Goal: Task Accomplishment & Management: Complete application form

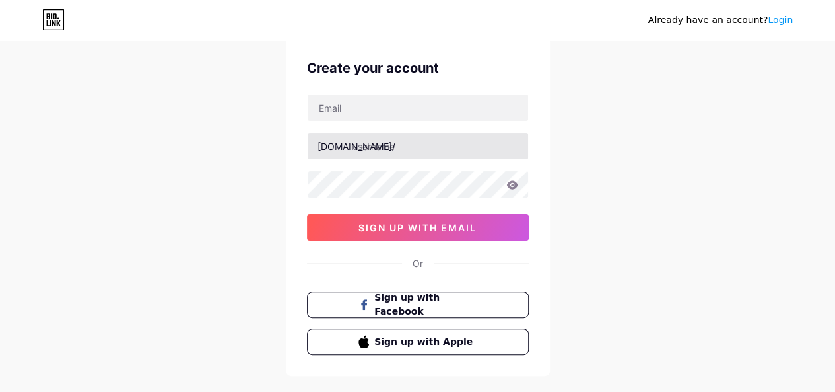
scroll to position [46, 0]
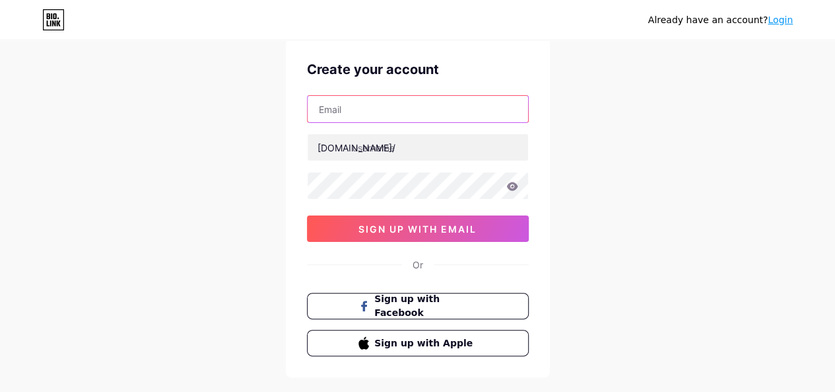
click at [432, 101] on input "text" at bounding box center [418, 109] width 221 height 26
type input "[EMAIL_ADDRESS][DOMAIN_NAME]"
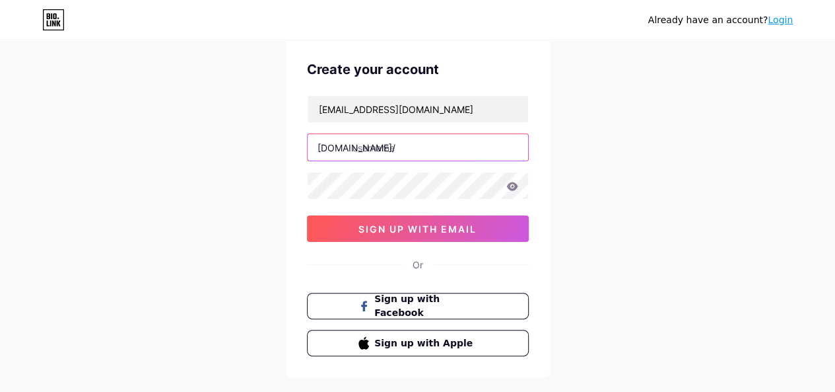
click at [440, 141] on input "text" at bounding box center [418, 147] width 221 height 26
type input "ilfoneme"
click at [515, 184] on icon at bounding box center [511, 186] width 11 height 9
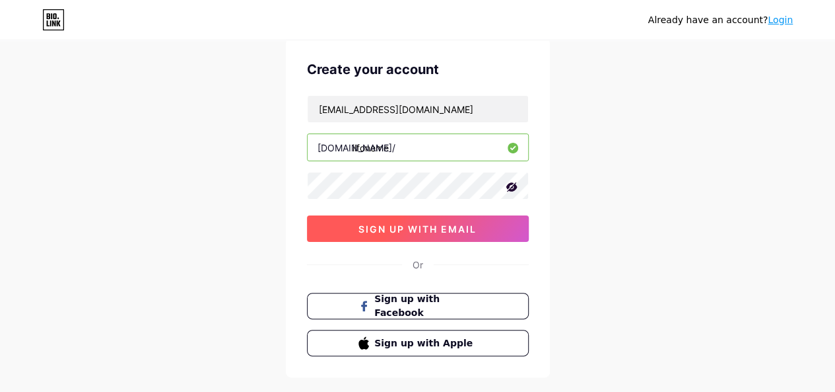
click at [485, 225] on button "sign up with email" at bounding box center [418, 228] width 222 height 26
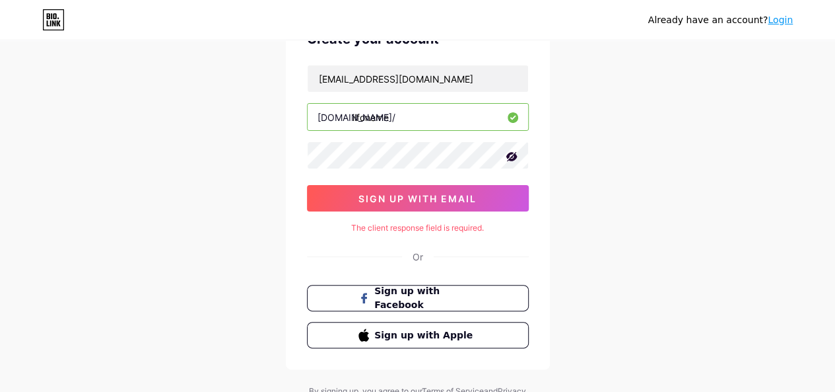
scroll to position [135, 0]
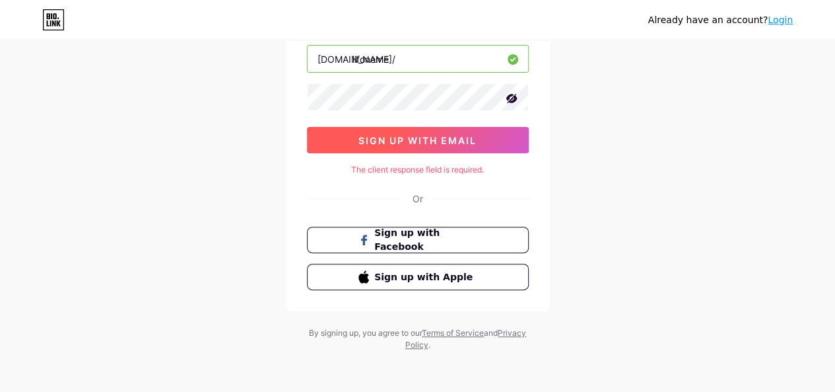
click at [479, 144] on button "sign up with email" at bounding box center [418, 140] width 222 height 26
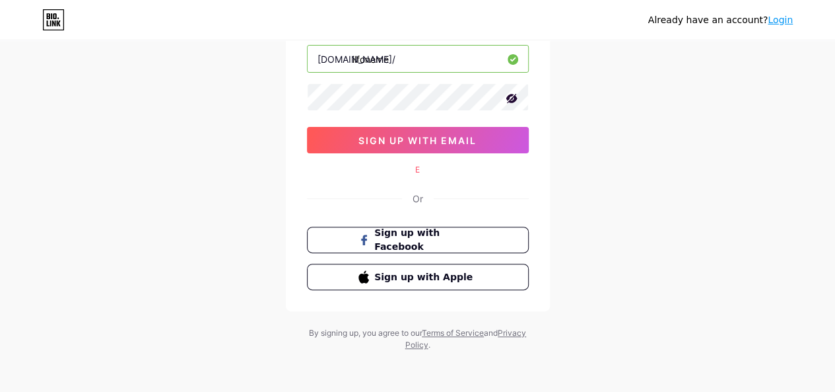
click at [419, 168] on div "E" at bounding box center [418, 170] width 222 height 12
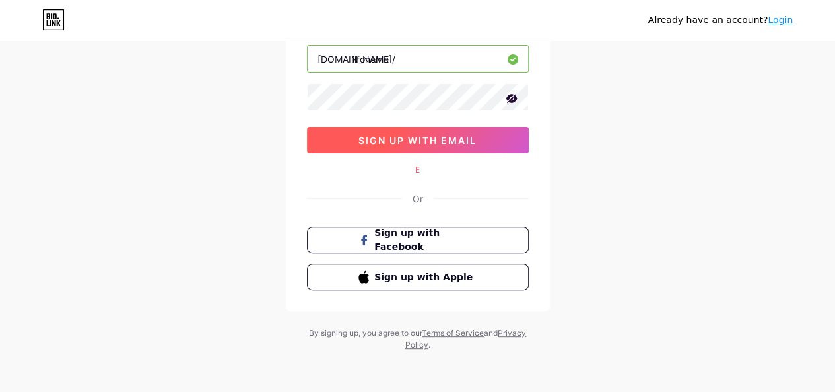
click at [466, 141] on span "sign up with email" at bounding box center [418, 140] width 118 height 11
click at [469, 137] on span "sign up with email" at bounding box center [418, 140] width 118 height 11
click at [470, 136] on span "sign up with email" at bounding box center [418, 140] width 118 height 11
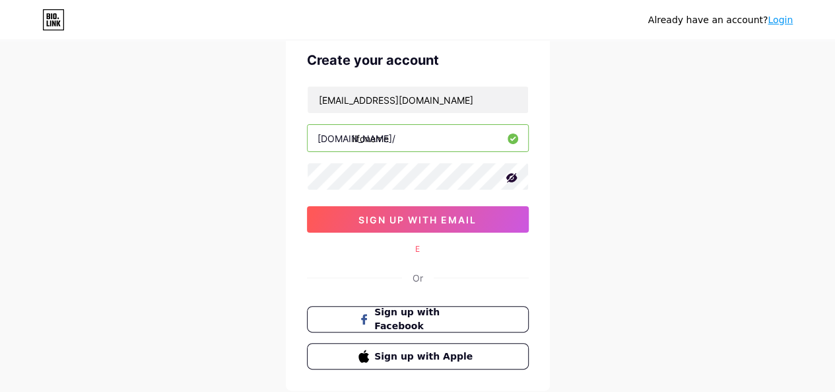
scroll to position [0, 0]
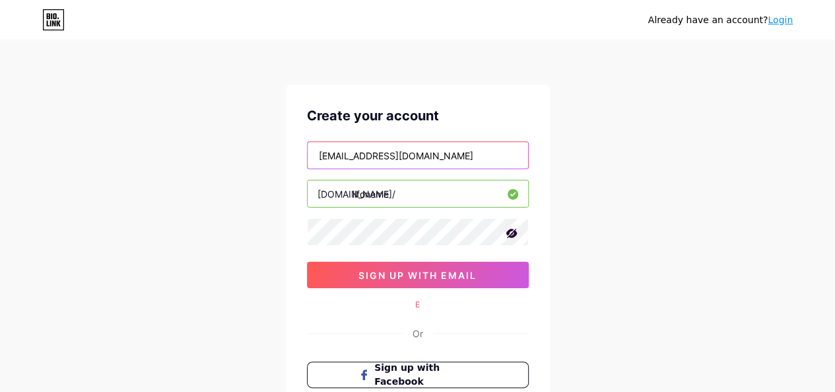
click at [487, 153] on input "[EMAIL_ADDRESS][DOMAIN_NAME]" at bounding box center [418, 155] width 221 height 26
paste input "[EMAIL_ADDRESS][DOMAIN_NAME]"
type input "[EMAIL_ADDRESS][DOMAIN_NAME]"
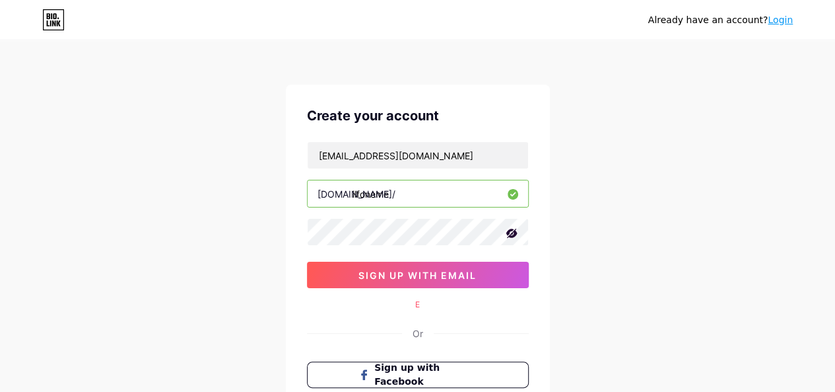
click at [501, 299] on div "E" at bounding box center [418, 304] width 222 height 12
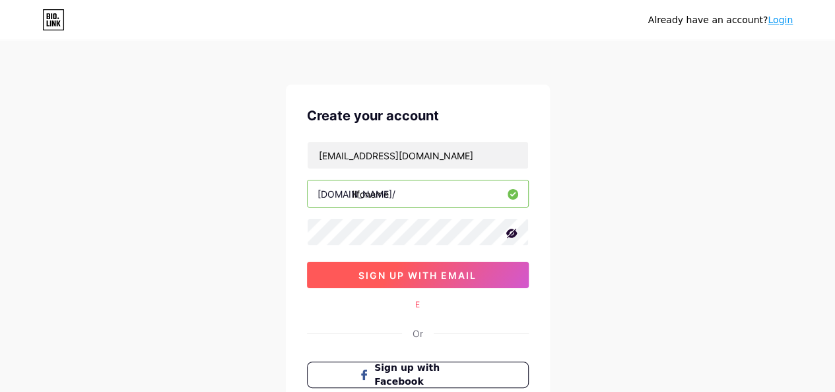
click at [461, 278] on span "sign up with email" at bounding box center [418, 274] width 118 height 11
click at [456, 271] on span "sign up with email" at bounding box center [418, 274] width 118 height 11
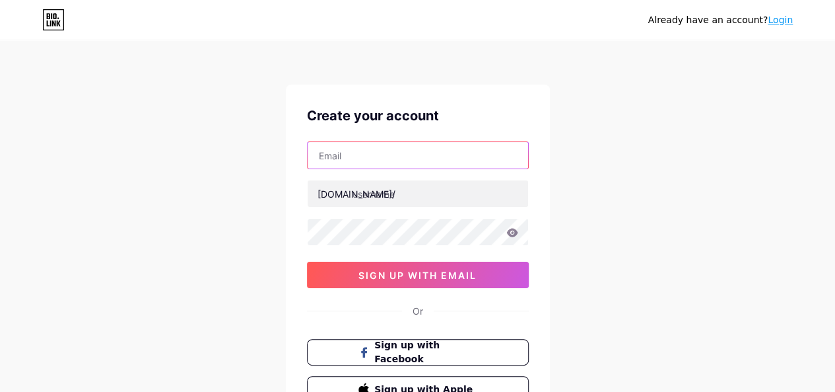
click at [453, 150] on input "text" at bounding box center [418, 155] width 221 height 26
type input "[EMAIL_ADDRESS][DOMAIN_NAME]"
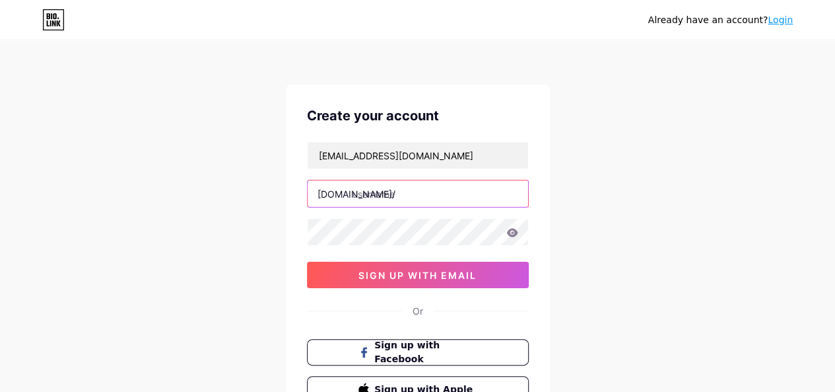
drag, startPoint x: 442, startPoint y: 164, endPoint x: 438, endPoint y: 185, distance: 21.0
click at [438, 185] on input "text" at bounding box center [418, 193] width 221 height 26
type input "ilfornome"
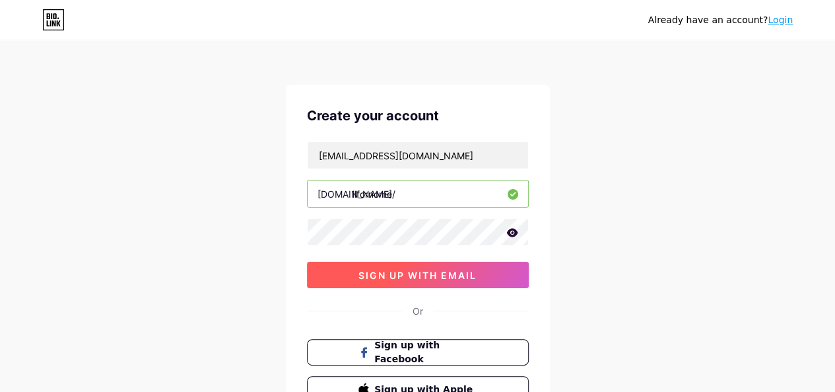
click at [494, 269] on button "sign up with email" at bounding box center [418, 274] width 222 height 26
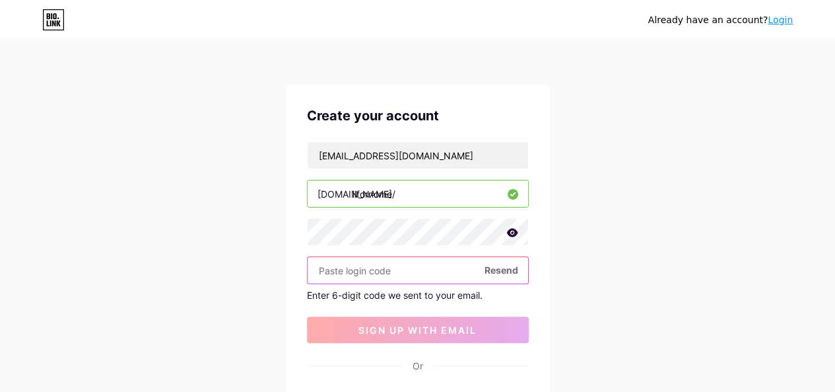
click at [425, 270] on input "text" at bounding box center [418, 270] width 221 height 26
paste input "334734"
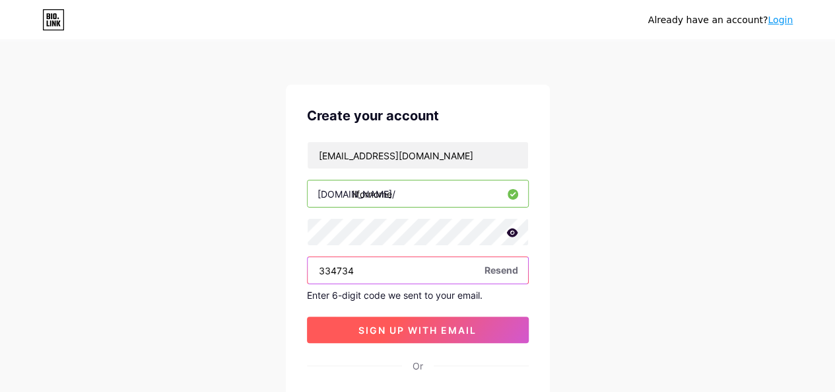
type input "334734"
click at [461, 334] on button "sign up with email" at bounding box center [418, 329] width 222 height 26
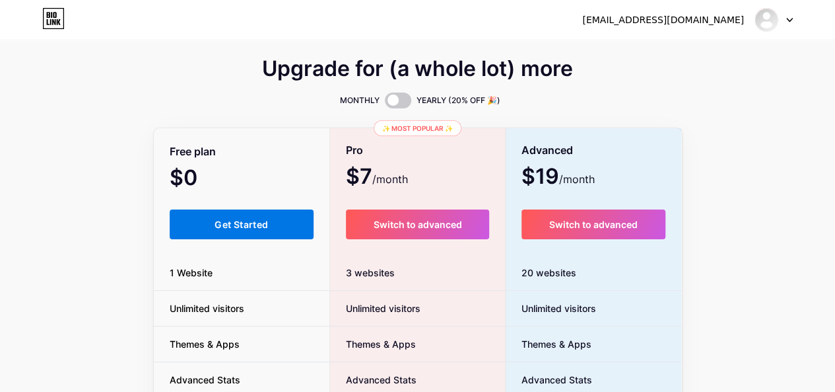
click at [259, 223] on span "Get Started" at bounding box center [241, 224] width 53 height 11
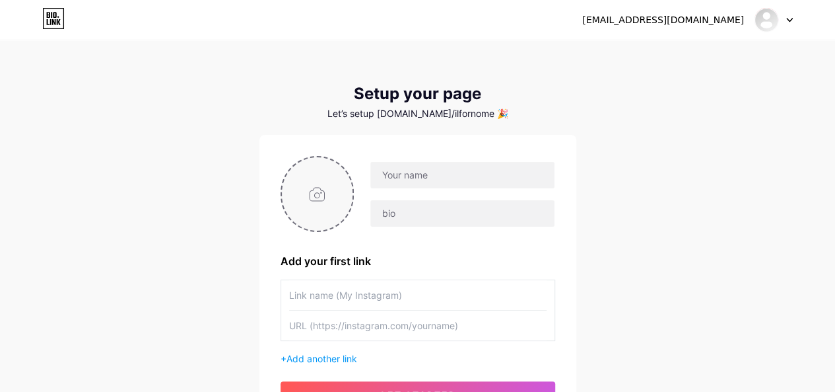
click at [311, 186] on input "file" at bounding box center [317, 193] width 71 height 73
type input "C:\fakepath\ilfornome.PNG"
click at [434, 174] on input "text" at bounding box center [462, 175] width 184 height 26
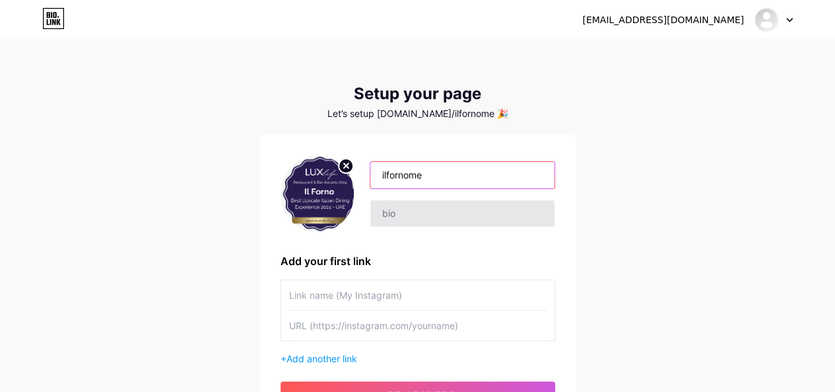
type input "ilfornome"
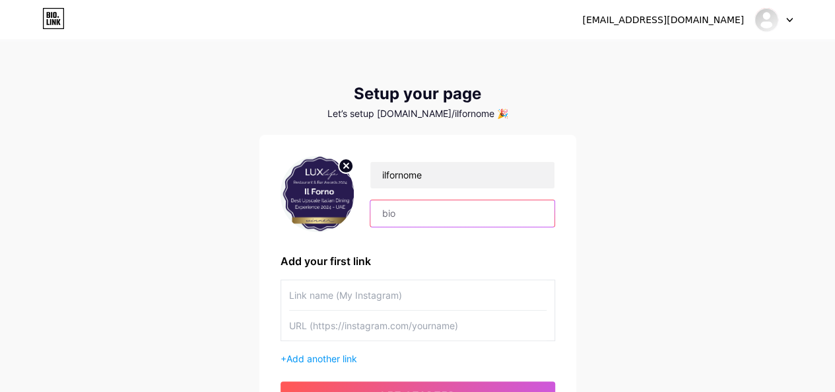
click at [423, 201] on input "text" at bounding box center [462, 213] width 184 height 26
paste input "Discover Il Forno, the perfect choice if you’re looking for an authentic Italia…"
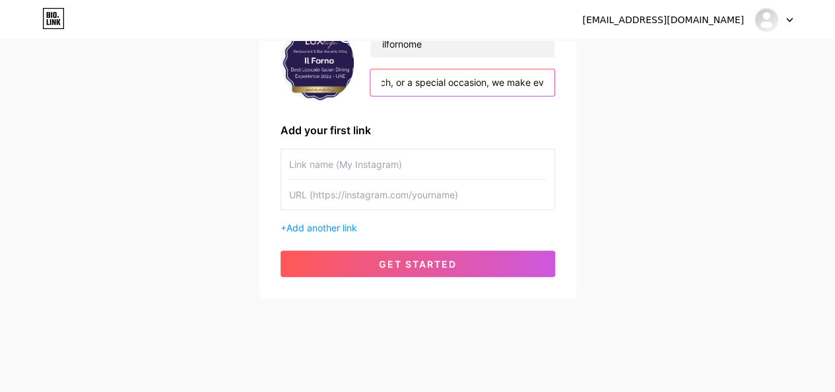
type input "Discover Il Forno, the perfect choice if you’re looking for an authentic Italia…"
click at [450, 168] on input "text" at bounding box center [418, 164] width 258 height 30
click at [444, 192] on input "text" at bounding box center [418, 195] width 258 height 30
paste input "[URL][DOMAIN_NAME]"
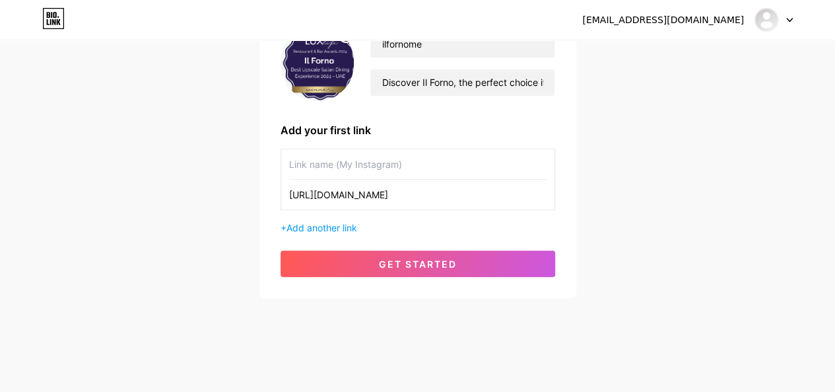
type input "[URL][DOMAIN_NAME]"
click at [436, 168] on input "text" at bounding box center [418, 164] width 258 height 30
type input "ilfornome"
click at [425, 223] on div "+ Add another link" at bounding box center [418, 228] width 275 height 14
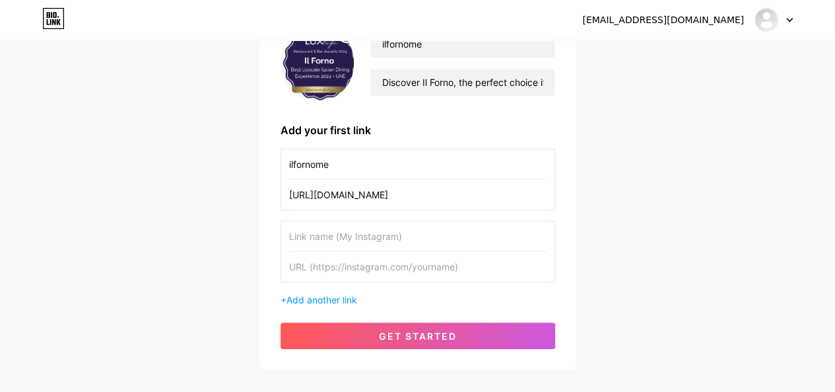
click at [415, 249] on input "text" at bounding box center [418, 236] width 258 height 30
click at [350, 293] on div "+ Add another link" at bounding box center [418, 300] width 275 height 14
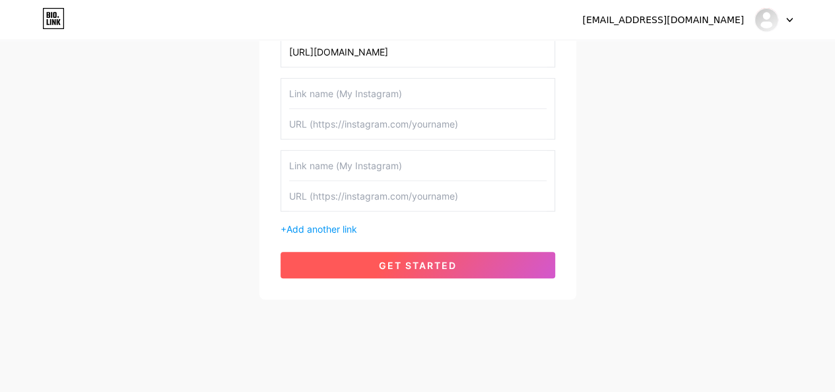
click at [428, 265] on span "get started" at bounding box center [418, 265] width 78 height 11
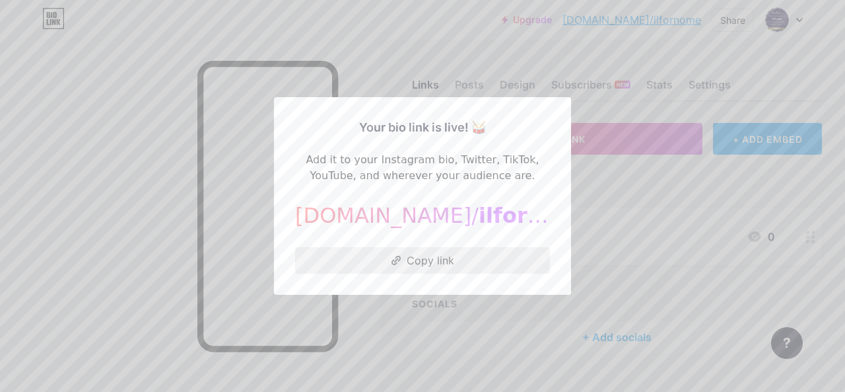
click at [440, 265] on button "Copy link" at bounding box center [422, 260] width 255 height 26
click at [572, 257] on div at bounding box center [422, 196] width 845 height 392
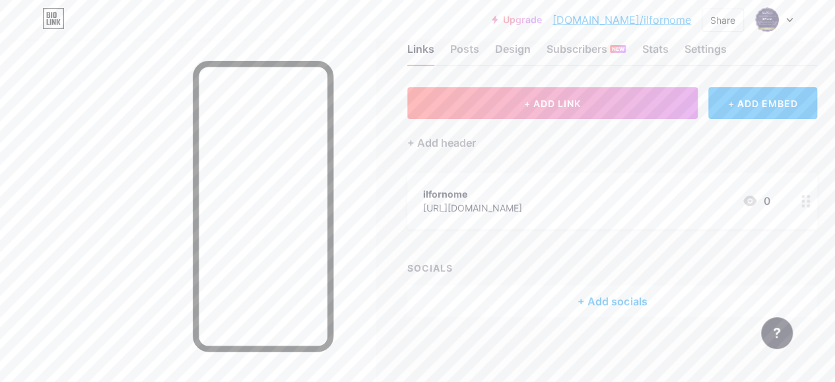
scroll to position [36, 0]
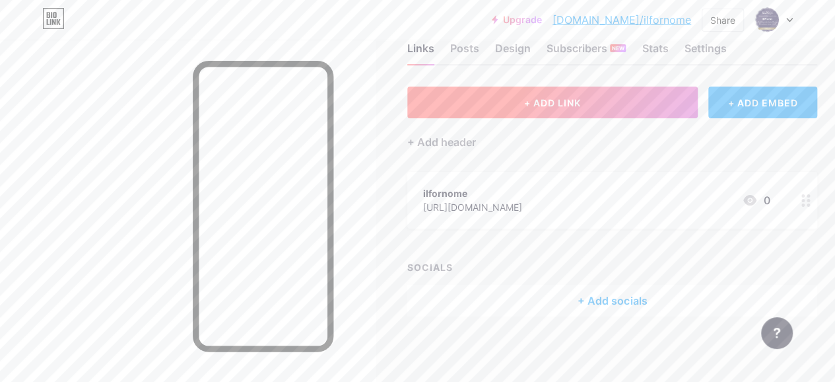
click at [616, 114] on button "+ ADD LINK" at bounding box center [552, 103] width 291 height 32
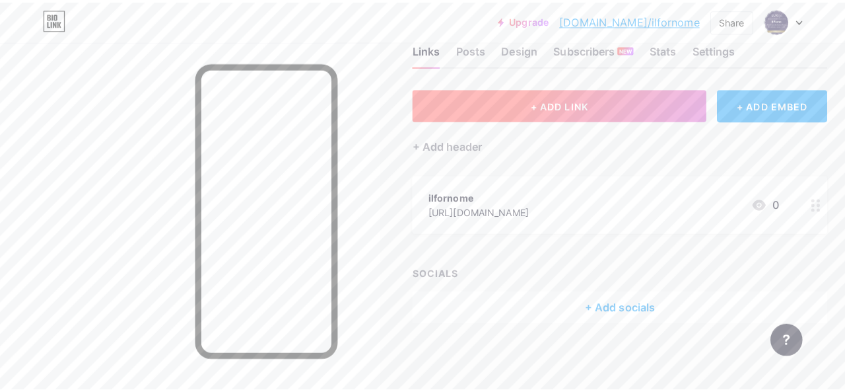
scroll to position [26, 0]
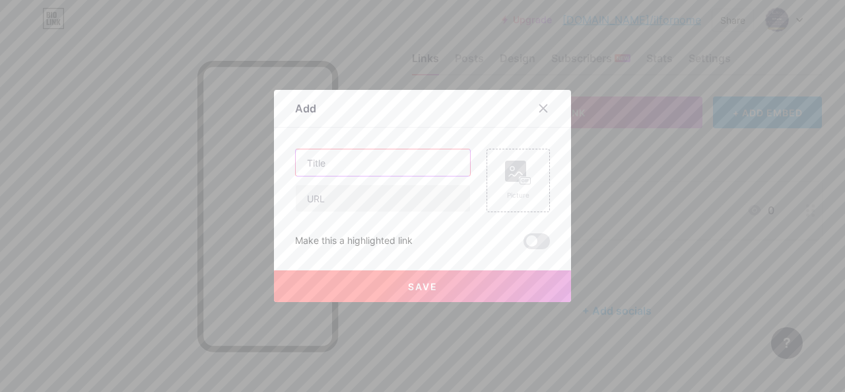
click at [403, 149] on input "text" at bounding box center [383, 162] width 174 height 26
paste input "authentic Italian restaurant in [GEOGRAPHIC_DATA]"
type input "authentic Italian restaurant in [GEOGRAPHIC_DATA]"
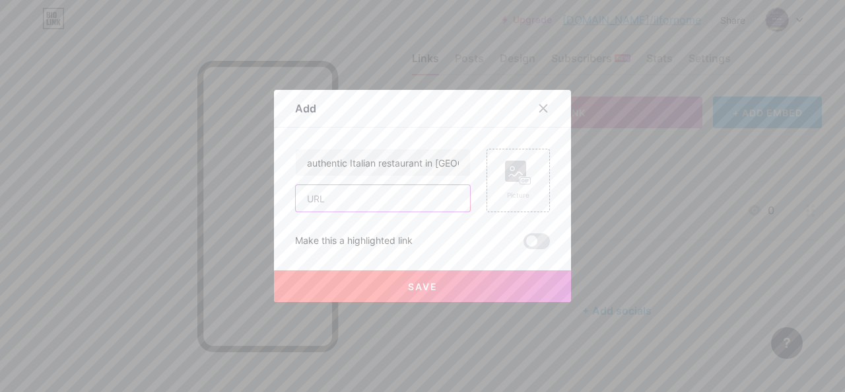
click at [384, 199] on input "text" at bounding box center [383, 198] width 174 height 26
paste input "[URL][DOMAIN_NAME]"
type input "[URL][DOMAIN_NAME]"
click at [525, 184] on rect at bounding box center [525, 181] width 11 height 7
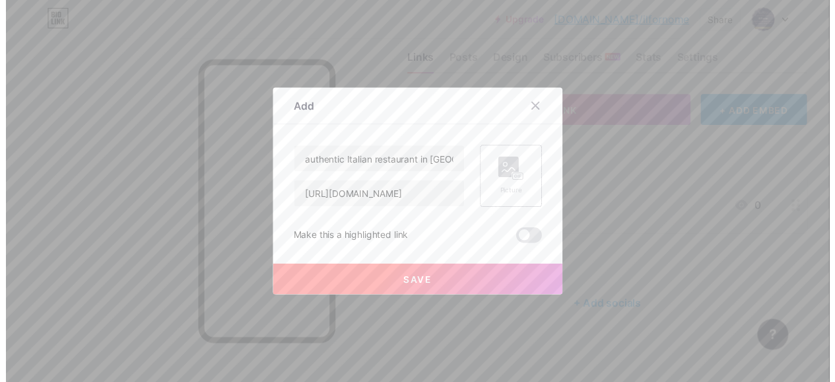
scroll to position [0, 0]
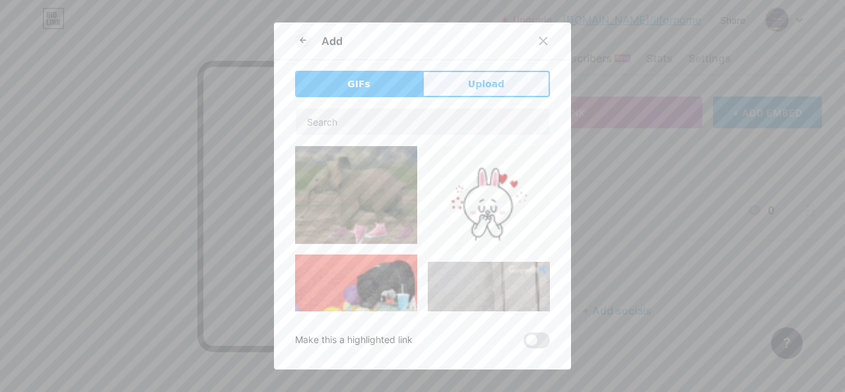
click at [473, 76] on button "Upload" at bounding box center [486, 84] width 127 height 26
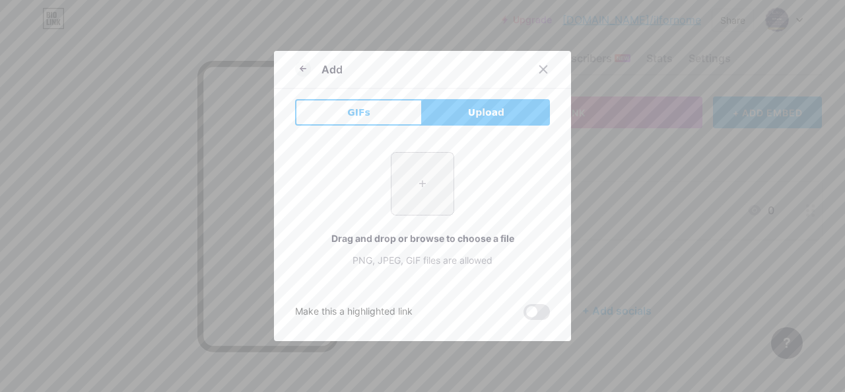
click at [422, 176] on input "file" at bounding box center [423, 184] width 62 height 62
type input "C:\fakepath\ilfiorno.PNG"
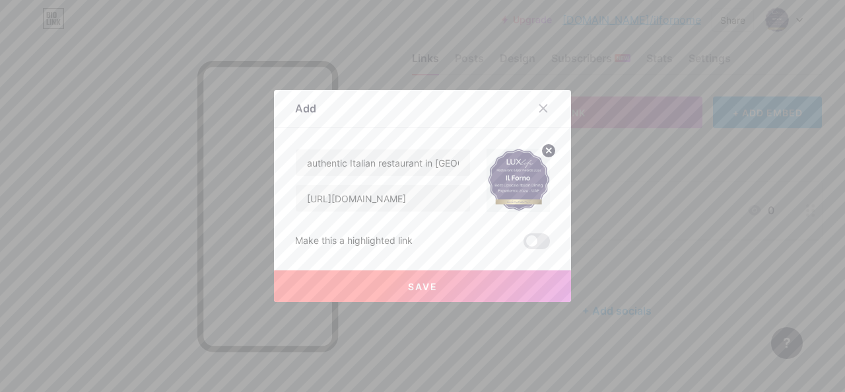
click at [488, 283] on button "Save" at bounding box center [422, 286] width 297 height 32
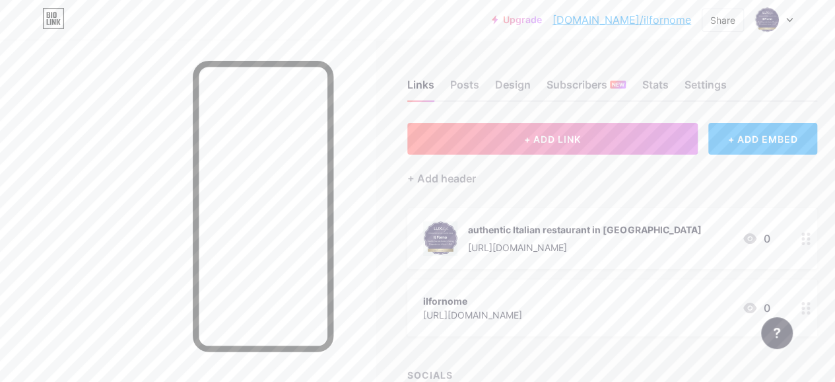
click at [497, 83] on div "Links Posts Design Subscribers NEW Stats Settings" at bounding box center [612, 78] width 410 height 46
click at [515, 86] on div "Design" at bounding box center [513, 89] width 36 height 24
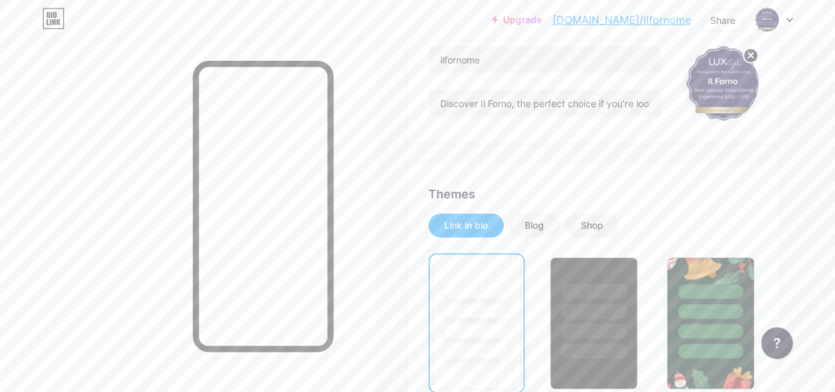
scroll to position [132, 0]
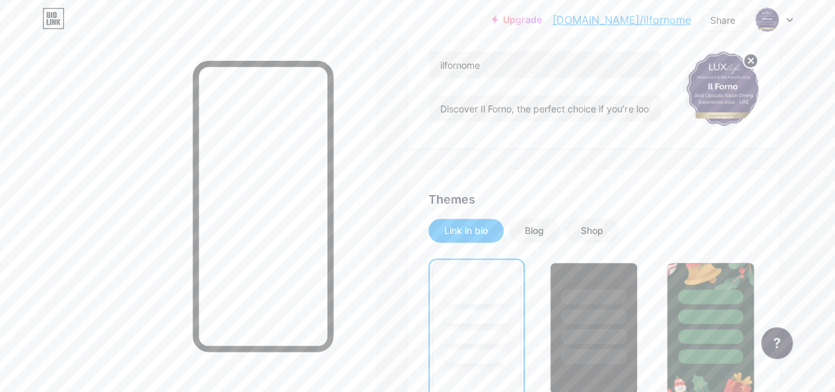
click at [544, 231] on div "Blog" at bounding box center [534, 230] width 19 height 13
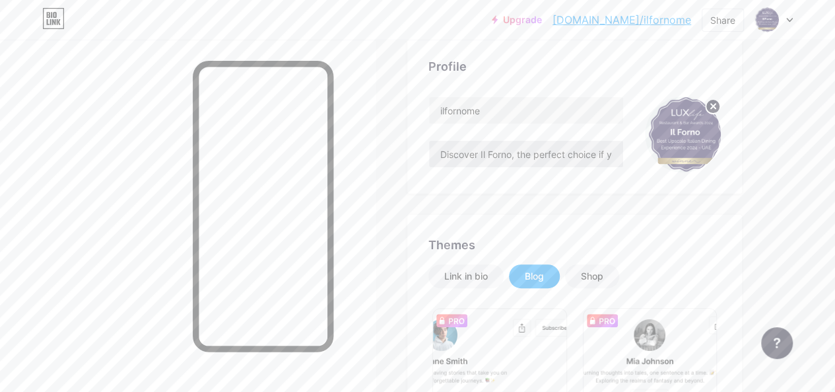
scroll to position [66, 0]
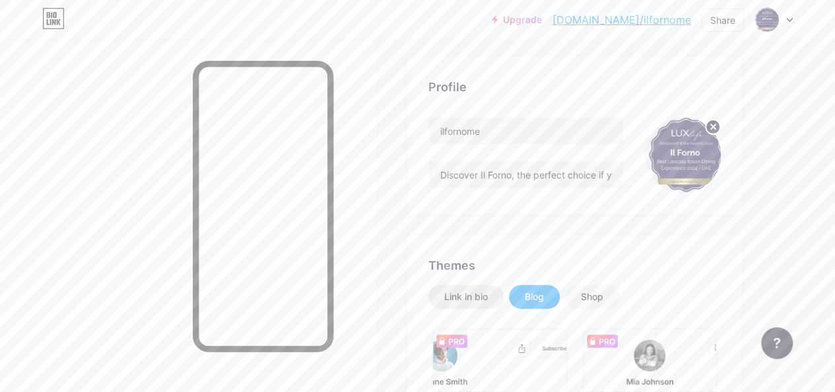
click at [488, 295] on div "Link in bio" at bounding box center [466, 296] width 44 height 13
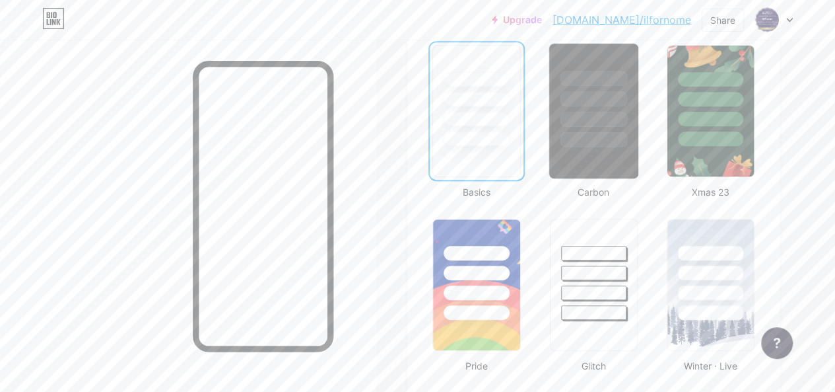
scroll to position [462, 0]
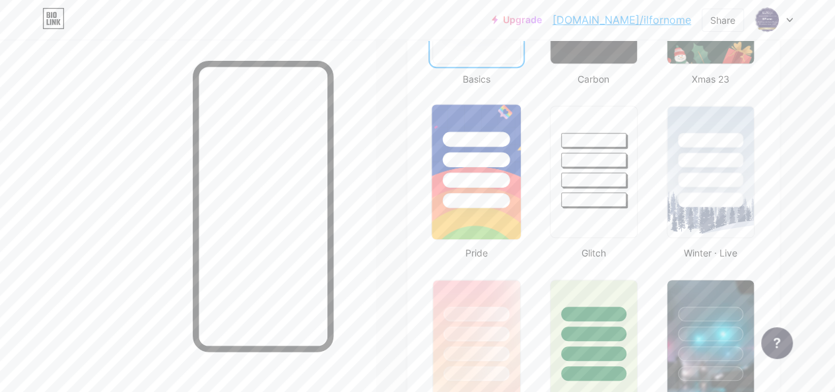
click at [491, 225] on img at bounding box center [476, 171] width 89 height 135
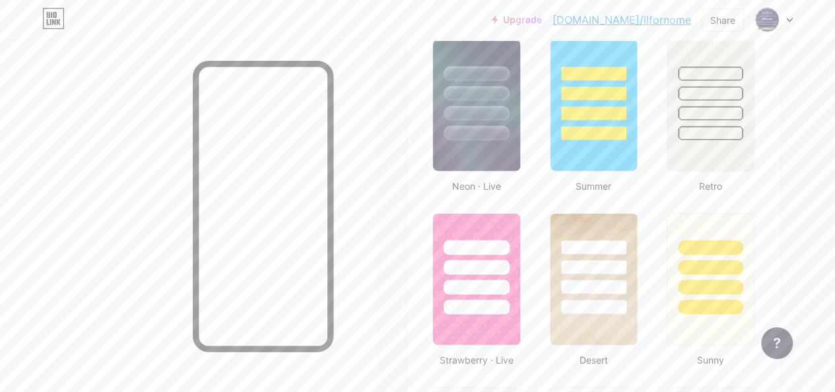
scroll to position [924, 0]
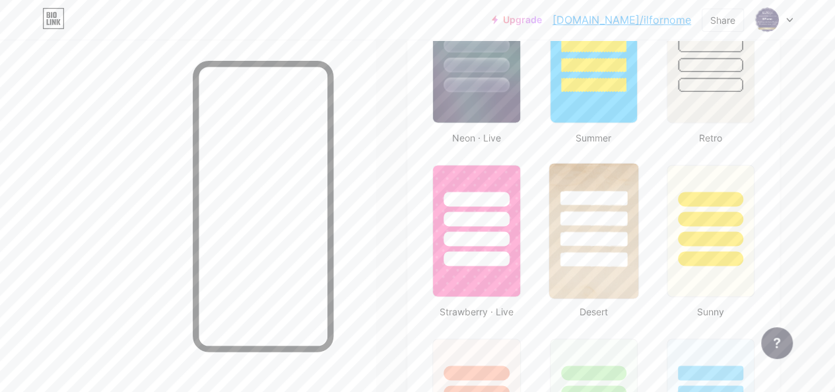
click at [615, 180] on div at bounding box center [593, 215] width 89 height 104
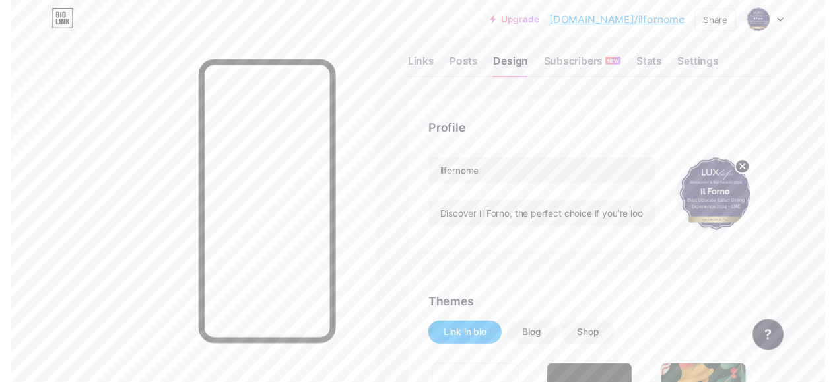
scroll to position [0, 0]
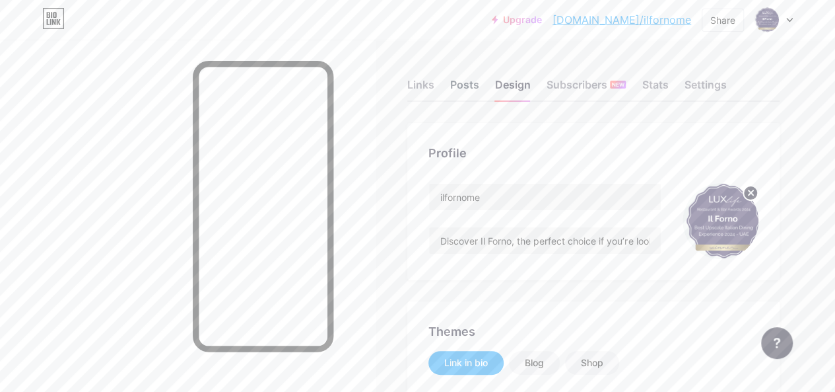
click at [464, 91] on div "Posts" at bounding box center [464, 89] width 29 height 24
click at [424, 84] on div "Links" at bounding box center [420, 89] width 27 height 24
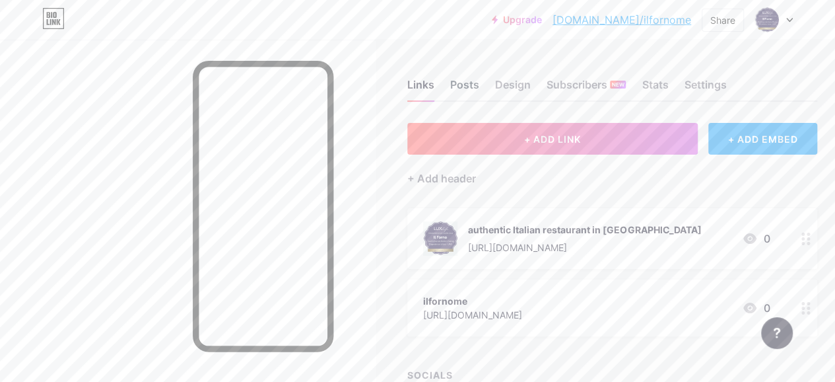
click at [479, 85] on div "Posts" at bounding box center [464, 89] width 29 height 24
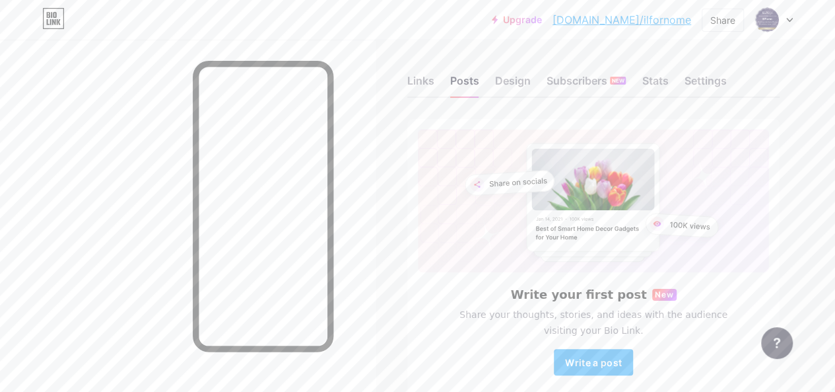
scroll to position [70, 0]
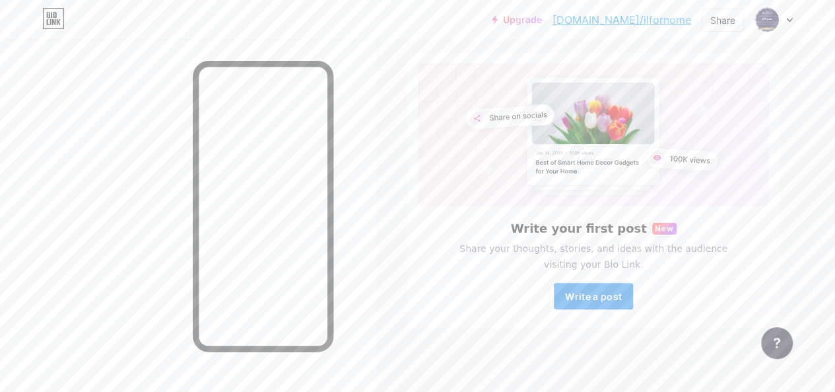
click at [619, 284] on button "Write a post" at bounding box center [593, 296] width 79 height 26
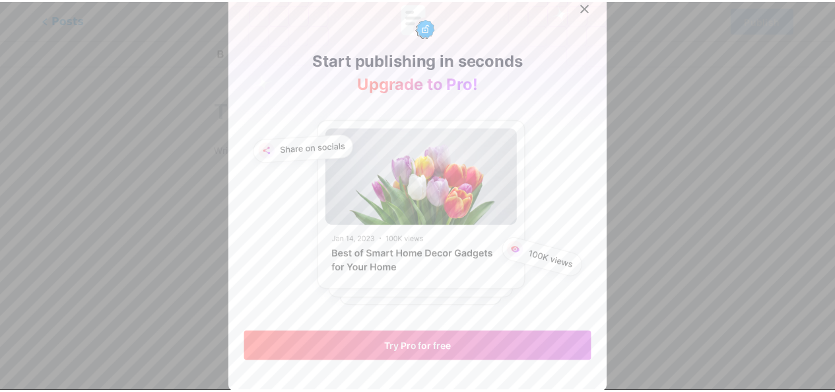
scroll to position [8, 0]
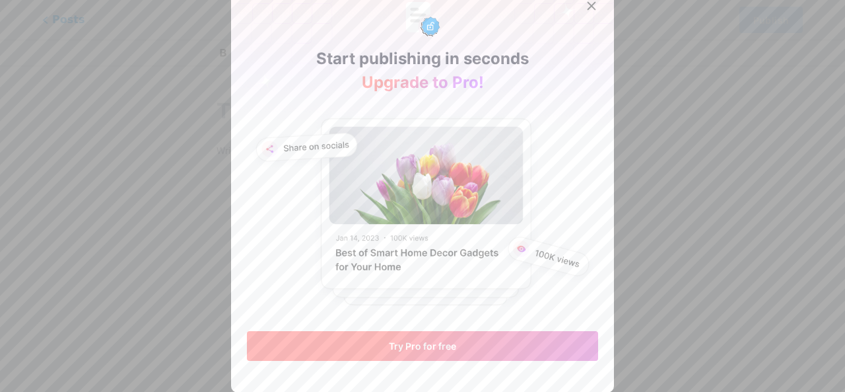
click at [461, 345] on button "Try Pro for free" at bounding box center [422, 346] width 351 height 30
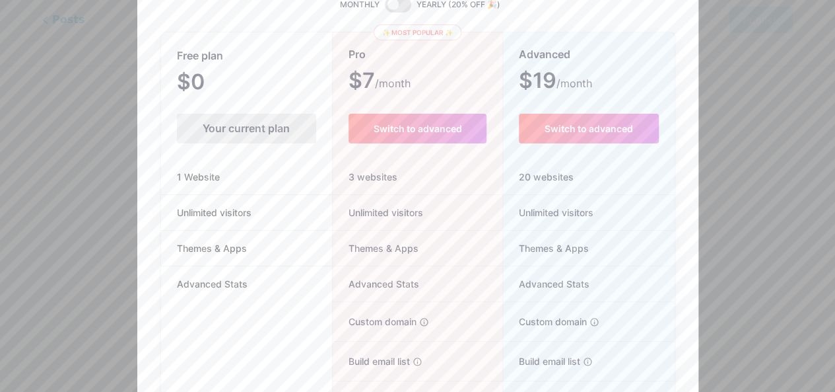
scroll to position [96, 0]
click at [239, 140] on div "Your current plan" at bounding box center [246, 130] width 139 height 30
click at [259, 131] on div "Your current plan" at bounding box center [246, 130] width 139 height 30
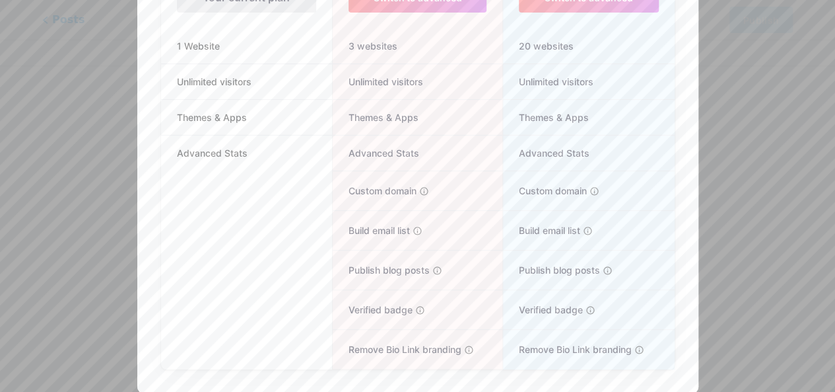
scroll to position [0, 0]
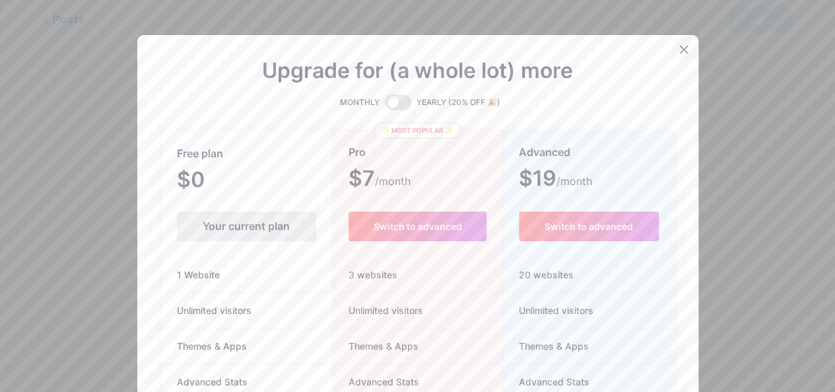
click at [677, 55] on div at bounding box center [684, 50] width 24 height 24
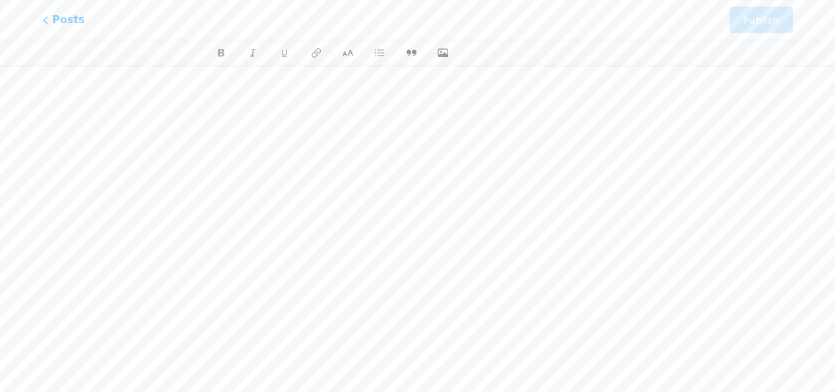
click at [353, 162] on div at bounding box center [418, 185] width 406 height 330
click at [417, 89] on div at bounding box center [418, 185] width 406 height 330
click at [439, 56] on icon "button" at bounding box center [442, 53] width 13 height 11
click at [0, 0] on input "file" at bounding box center [0, 0] width 0 height 0
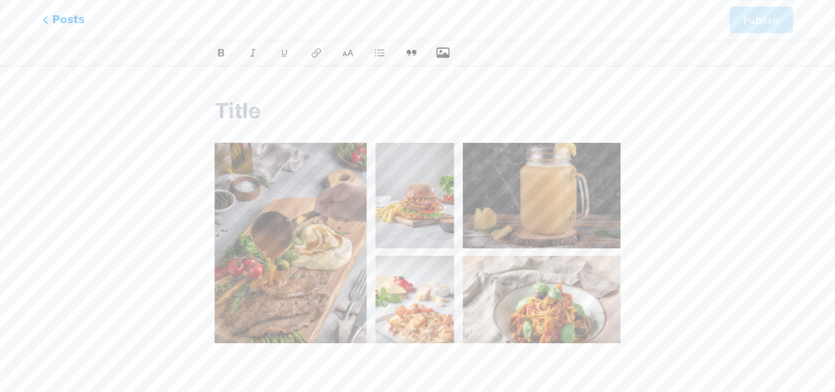
click at [327, 104] on input "text" at bounding box center [418, 111] width 406 height 32
paste input "authentic Italian restaurant in [GEOGRAPHIC_DATA]"
type input "authentic Italian restaurant in [GEOGRAPHIC_DATA]"
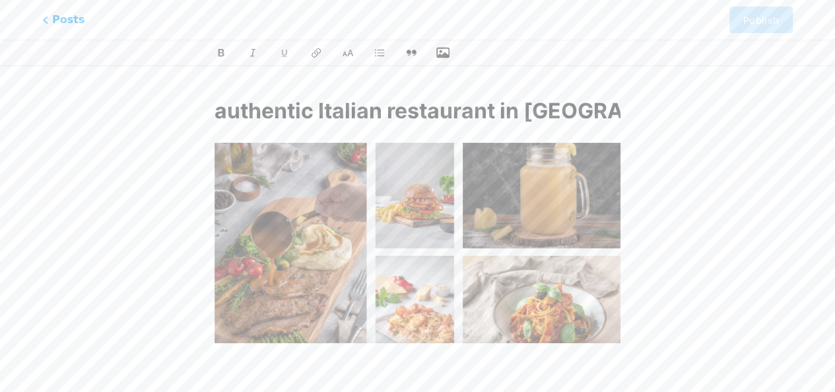
scroll to position [0, 10]
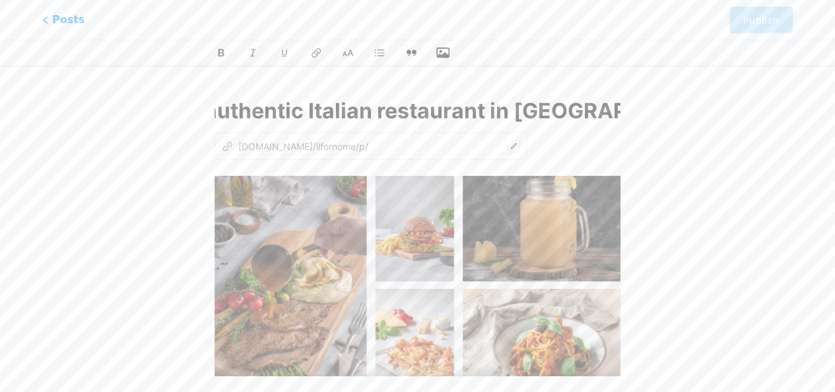
type input "authentic-italian-restaurant-in-[GEOGRAPHIC_DATA]"
click at [478, 105] on input "authentic Italian restaurant in [GEOGRAPHIC_DATA]" at bounding box center [418, 111] width 406 height 32
type input "authentic Italian restaurant in [GEOGRAPHIC_DATA]"
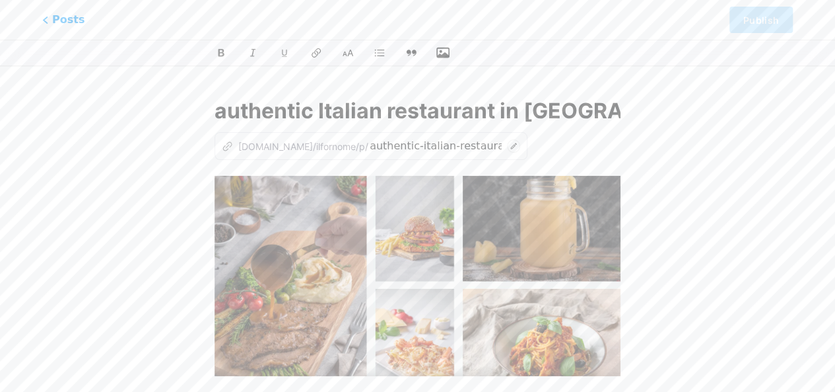
click at [664, 147] on div "authentic Italian restaurant in [GEOGRAPHIC_DATA] z [DOMAIN_NAME]/ilfornome/p/ …" at bounding box center [417, 303] width 501 height 448
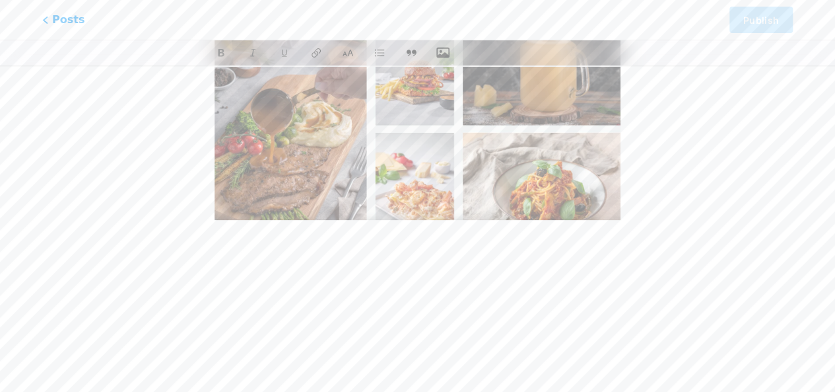
click at [487, 278] on div at bounding box center [418, 185] width 406 height 330
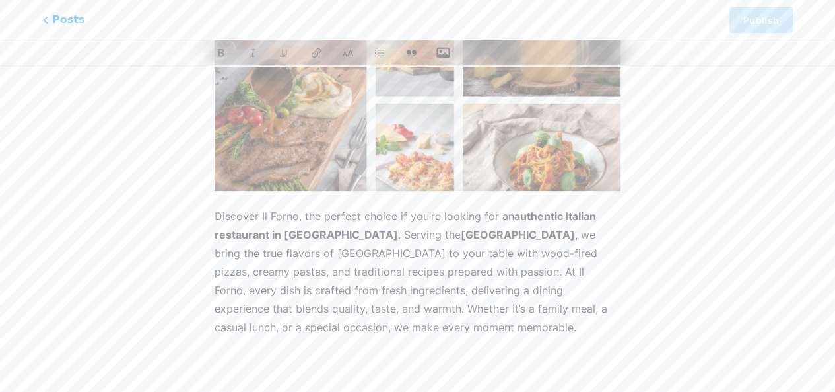
scroll to position [199, 0]
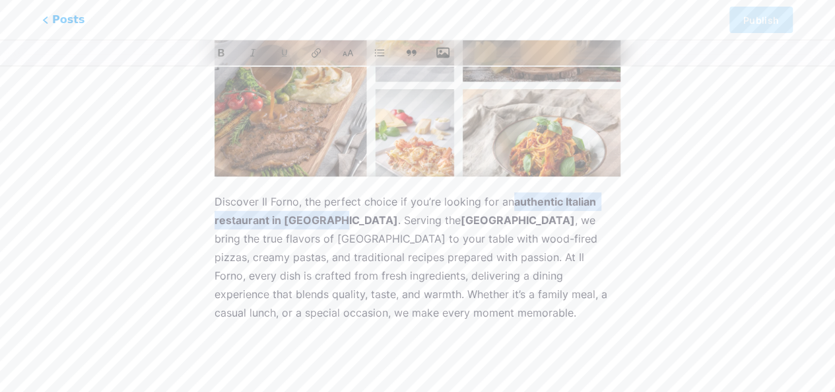
drag, startPoint x: 512, startPoint y: 201, endPoint x: 335, endPoint y: 223, distance: 177.7
click at [335, 223] on p "Discover Il Forno, the perfect choice if you’re looking for an authentic Italia…" at bounding box center [418, 266] width 406 height 148
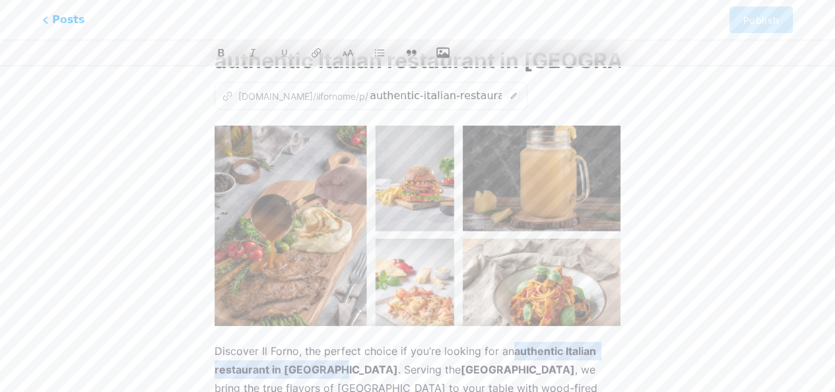
scroll to position [0, 0]
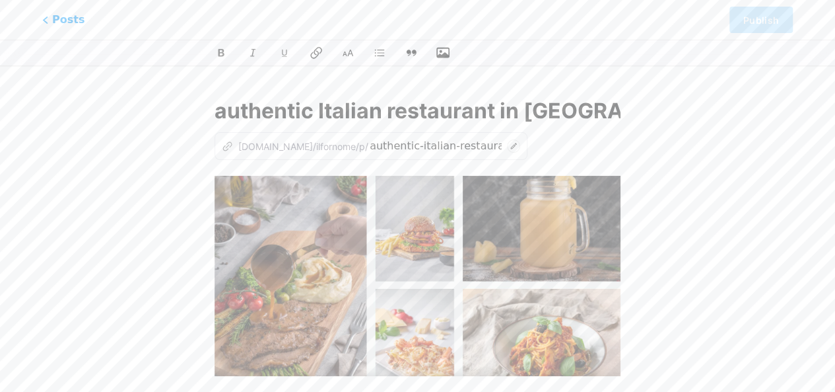
click at [310, 51] on icon at bounding box center [316, 52] width 13 height 13
click at [312, 53] on icon at bounding box center [316, 52] width 13 height 13
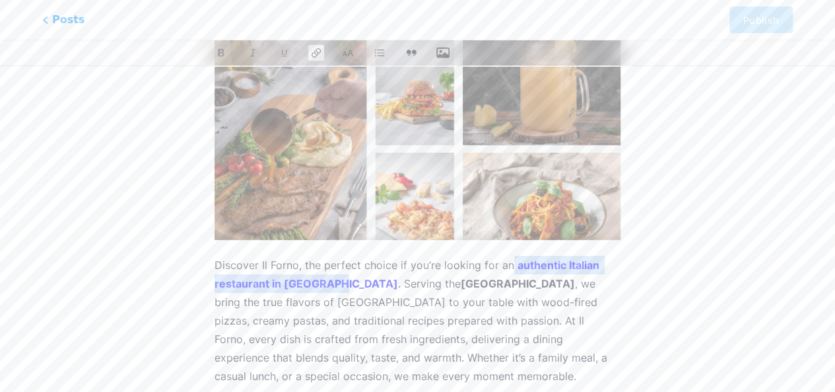
scroll to position [199, 0]
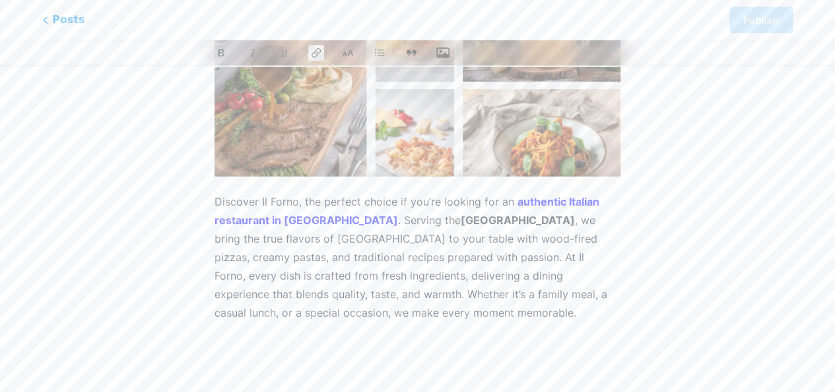
click at [672, 225] on div "This feature is only available for Pro users. Try Pro for free Posts Publish au…" at bounding box center [417, 126] width 835 height 492
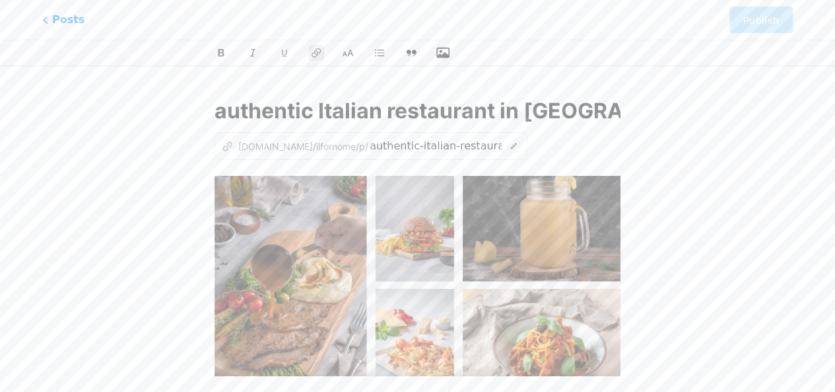
click at [410, 111] on input "authentic Italian restaurant in [GEOGRAPHIC_DATA]" at bounding box center [418, 111] width 406 height 32
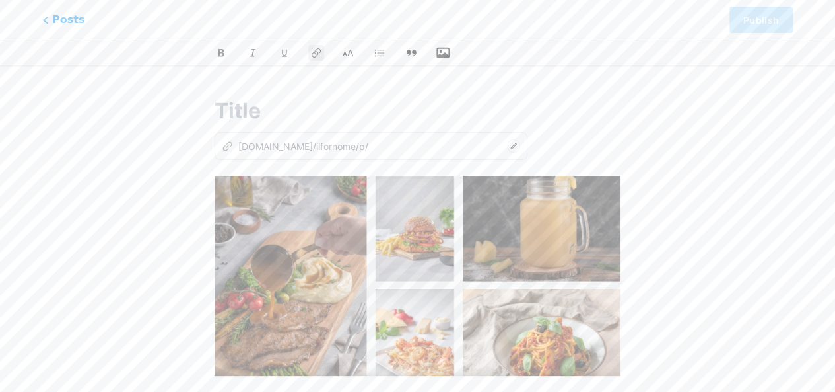
click at [504, 132] on div "z [DOMAIN_NAME]/ilfornome/p/" at bounding box center [418, 146] width 406 height 28
click at [401, 107] on input "text" at bounding box center [418, 111] width 406 height 32
paste input "“Il Forno – Authentic Italian Restaurant in [GEOGRAPHIC_DATA] for True Italian …"
type input "“Il Forno – Authentic Italian Restaurant in [GEOGRAPHIC_DATA] for True Italian …"
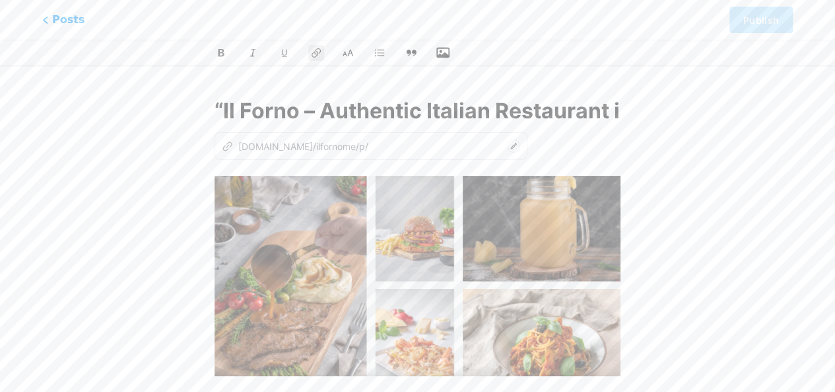
scroll to position [0, 368]
type input "il-forno-authentic-italian-restaurant-in-[GEOGRAPHIC_DATA]-for-true-italian-fla…"
click at [220, 109] on input "“Il Forno – Authentic Italian Restaurant in [GEOGRAPHIC_DATA] for True Italian …" at bounding box center [418, 111] width 406 height 32
type input "Il Forno – Authentic Italian Restaurant in [GEOGRAPHIC_DATA] for True Italian F…"
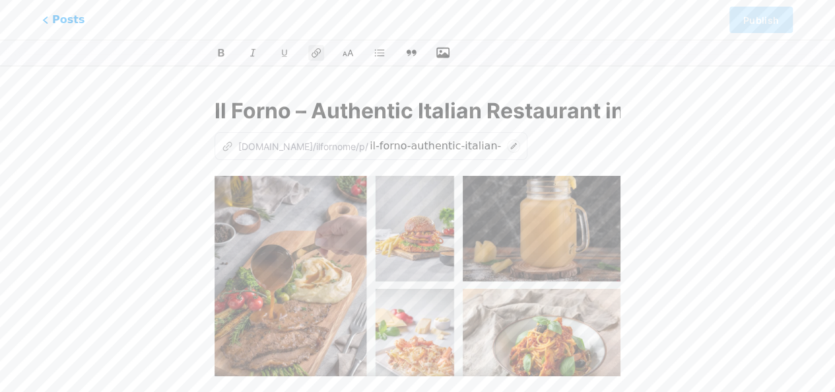
click at [656, 139] on div "Il Forno – Authentic Italian Restaurant in [GEOGRAPHIC_DATA] for True Italian F…" at bounding box center [417, 325] width 501 height 492
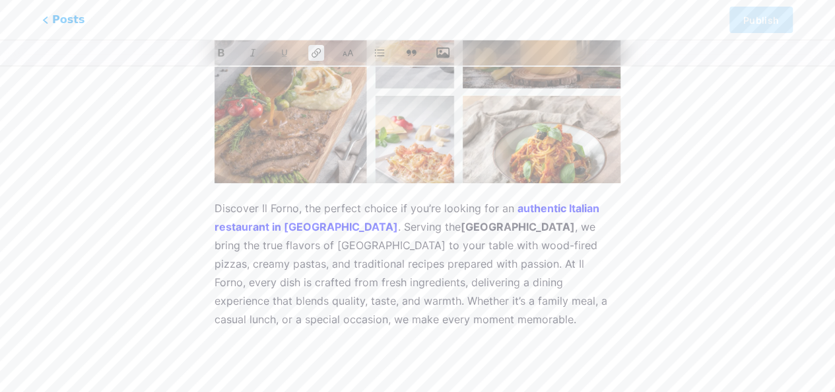
scroll to position [199, 0]
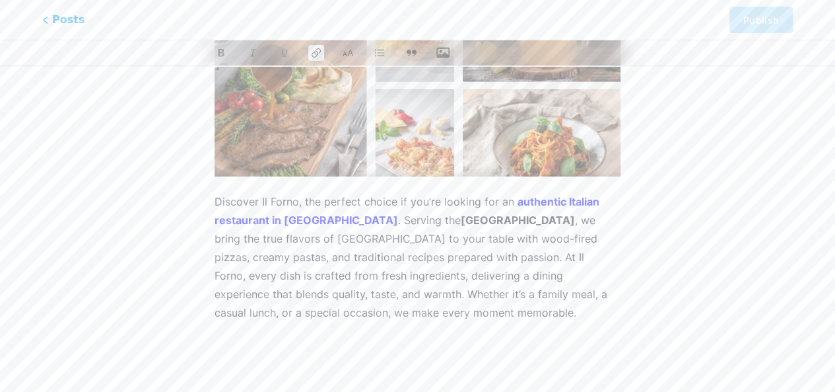
click at [563, 304] on p "Discover Il Forno, the perfect choice if you’re looking for an authentic Italia…" at bounding box center [418, 266] width 406 height 148
